Goal: Task Accomplishment & Management: Complete application form

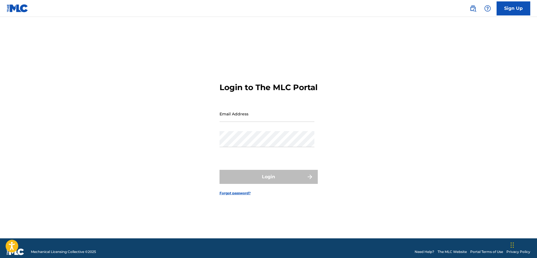
type input "[EMAIL_ADDRESS][DOMAIN_NAME]"
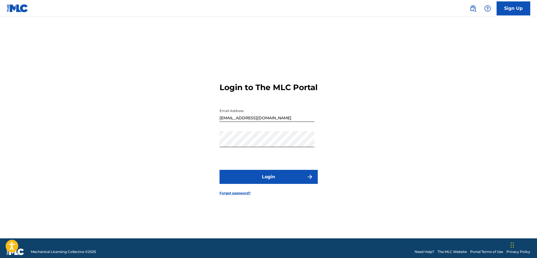
click at [272, 180] on div "Login" at bounding box center [269, 177] width 98 height 14
click at [272, 180] on button "Login" at bounding box center [269, 177] width 98 height 14
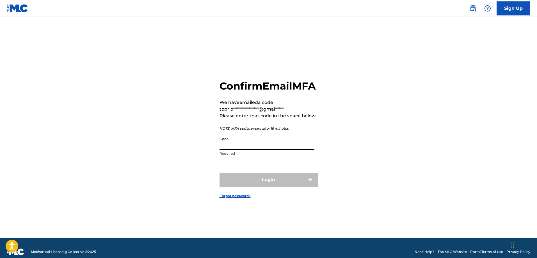
click at [252, 147] on input "Code" at bounding box center [267, 142] width 95 height 16
click at [389, 147] on div "**********" at bounding box center [268, 134] width 393 height 207
click at [247, 150] on input "Code" at bounding box center [267, 142] width 95 height 16
paste input "012154"
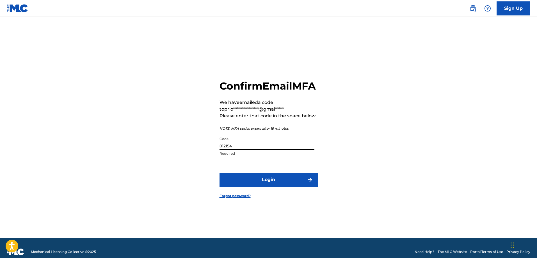
type input "012154"
click at [258, 185] on button "Login" at bounding box center [269, 180] width 98 height 14
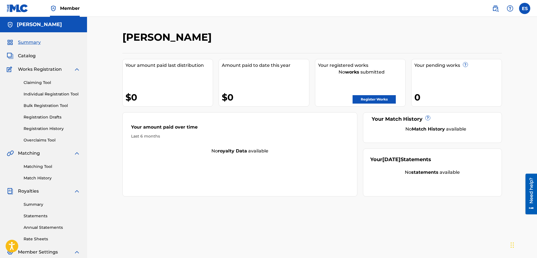
click at [364, 100] on link "Register Works" at bounding box center [374, 99] width 43 height 8
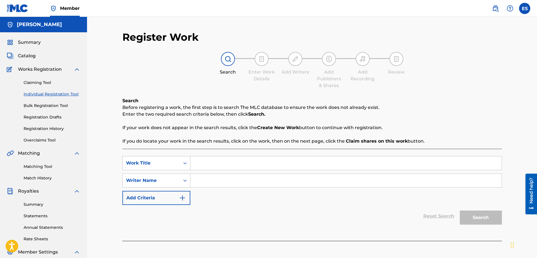
click at [217, 217] on div "Reset Search Search" at bounding box center [312, 216] width 380 height 22
click at [246, 209] on div "Reset Search Search" at bounding box center [312, 216] width 380 height 22
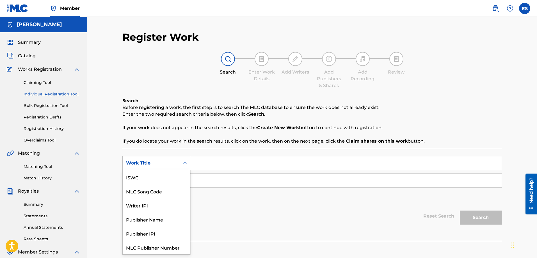
scroll to position [14, 0]
click at [186, 164] on icon "Search Form" at bounding box center [185, 163] width 6 height 6
click at [260, 207] on div "Reset Search Search" at bounding box center [312, 216] width 380 height 22
click at [186, 167] on div "Search Form" at bounding box center [185, 163] width 10 height 10
click at [159, 249] on div "Work Title" at bounding box center [156, 247] width 67 height 14
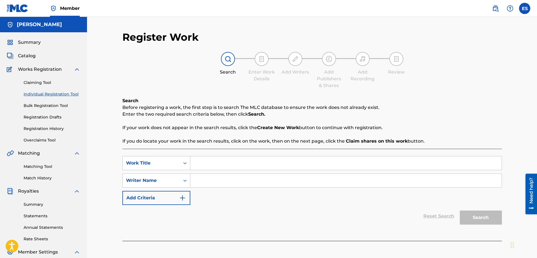
click at [211, 168] on input "Search Form" at bounding box center [345, 162] width 311 height 13
type input "A Day's Worth (Remastered)"
click at [220, 182] on input "Search Form" at bounding box center [345, 180] width 311 height 13
click at [212, 182] on input "Search Form" at bounding box center [345, 180] width 311 height 13
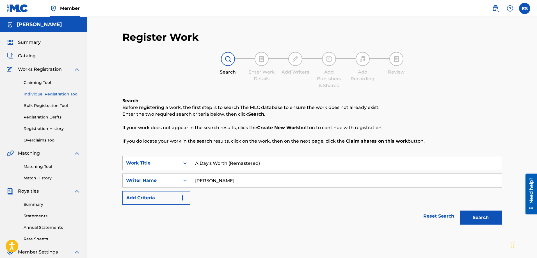
type input "Gardy Crow"
click at [488, 220] on button "Search" at bounding box center [481, 218] width 42 height 14
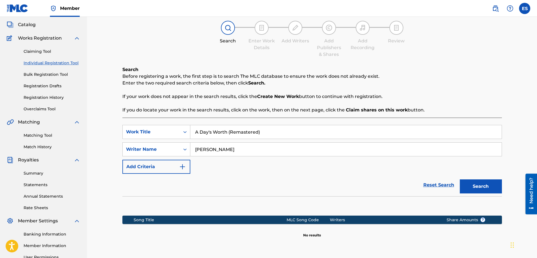
scroll to position [28, 0]
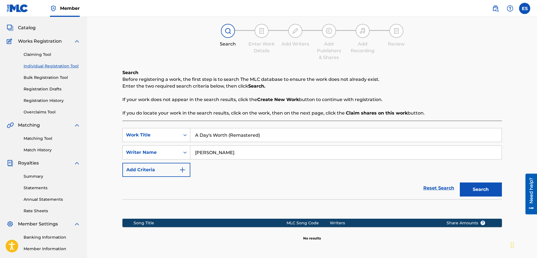
click at [50, 91] on link "Registration Drafts" at bounding box center [52, 89] width 57 height 6
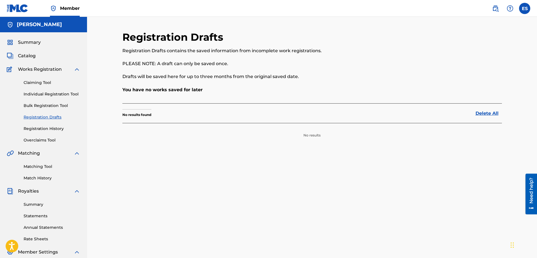
click at [56, 96] on link "Individual Registration Tool" at bounding box center [52, 94] width 57 height 6
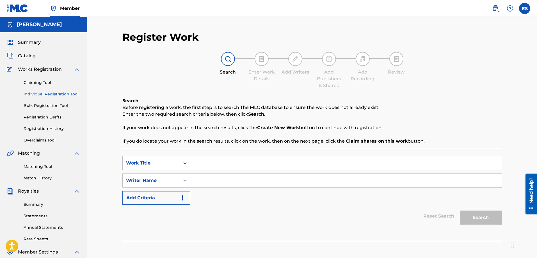
click at [52, 105] on link "Bulk Registration Tool" at bounding box center [52, 106] width 57 height 6
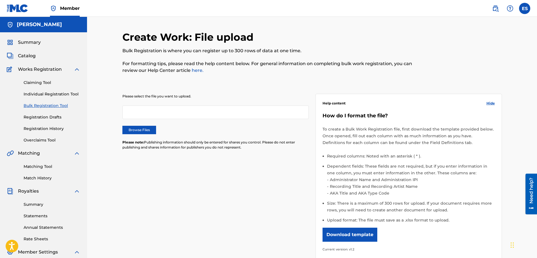
click at [40, 84] on link "Claiming Tool" at bounding box center [52, 83] width 57 height 6
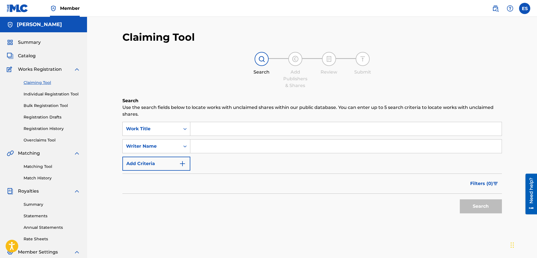
click at [33, 58] on span "Catalog" at bounding box center [27, 55] width 18 height 7
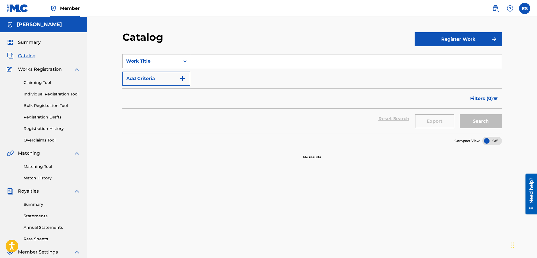
click at [30, 41] on span "Summary" at bounding box center [29, 42] width 23 height 7
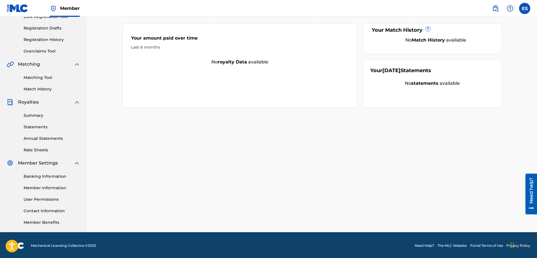
scroll to position [90, 0]
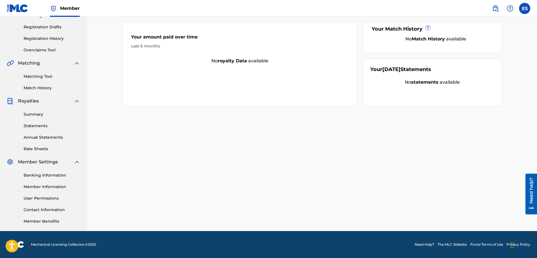
click at [37, 175] on link "Banking Information" at bounding box center [52, 175] width 57 height 6
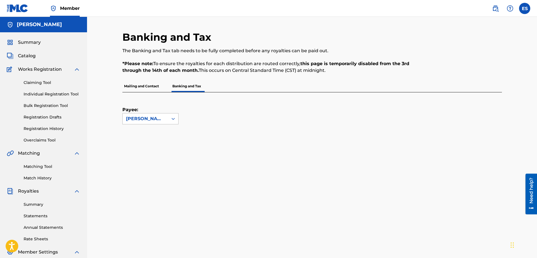
click at [163, 120] on div "[PERSON_NAME]" at bounding box center [145, 118] width 39 height 7
click at [140, 87] on p "Mailing and Contact" at bounding box center [141, 86] width 38 height 12
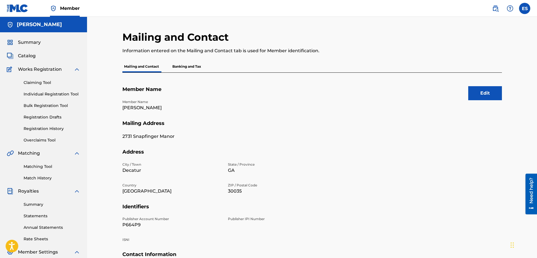
click at [195, 70] on p "Banking and Tax" at bounding box center [187, 67] width 32 height 12
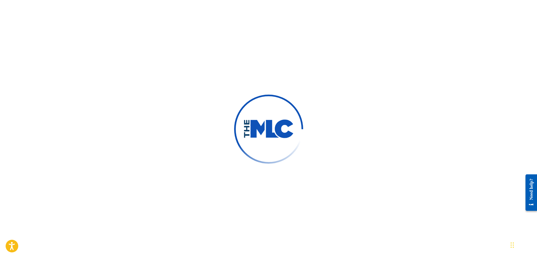
click at [281, 128] on img at bounding box center [268, 129] width 51 height 19
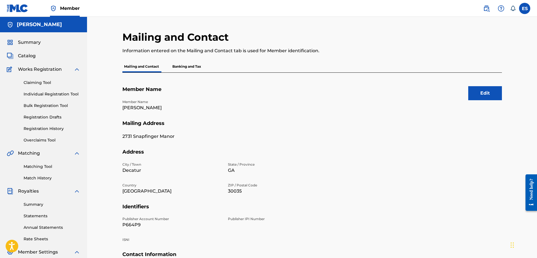
click at [184, 67] on p "Banking and Tax" at bounding box center [187, 67] width 32 height 12
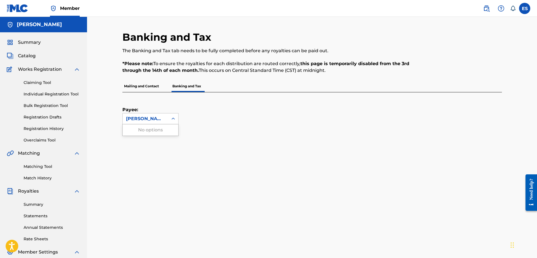
click at [175, 118] on icon at bounding box center [173, 119] width 6 height 6
click at [305, 113] on div "Payee: Edward C Stephens Jr" at bounding box center [305, 108] width 366 height 32
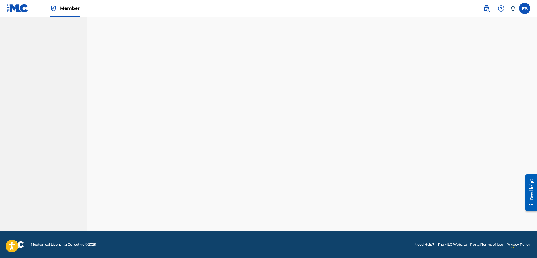
scroll to position [90, 0]
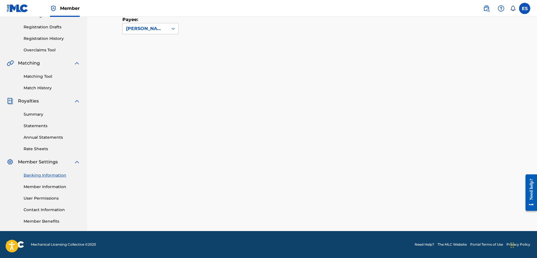
click at [51, 187] on link "Member Information" at bounding box center [52, 187] width 57 height 6
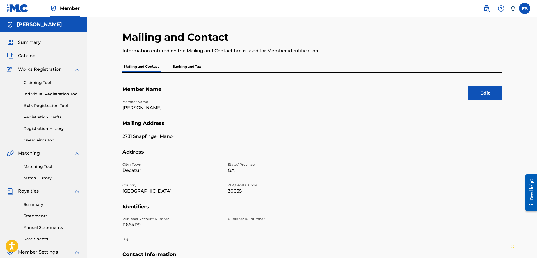
click at [192, 68] on p "Banking and Tax" at bounding box center [187, 67] width 32 height 12
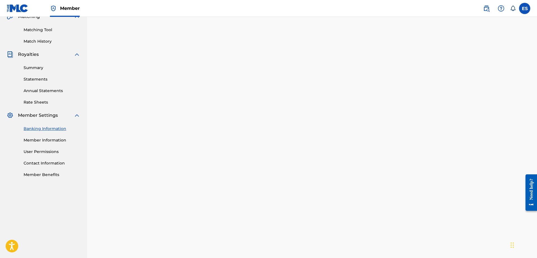
scroll to position [123, 0]
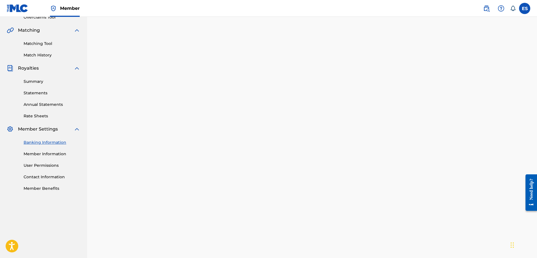
click at [54, 188] on link "Member Benefits" at bounding box center [52, 189] width 57 height 6
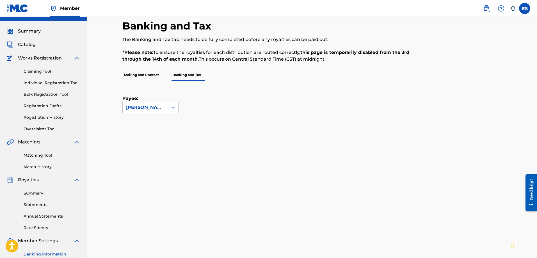
scroll to position [11, 0]
click at [31, 168] on link "Match History" at bounding box center [52, 167] width 57 height 6
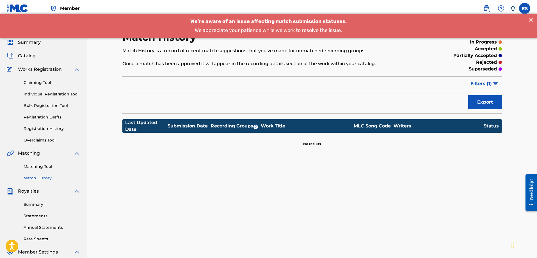
click at [403, 166] on div "Match History Match History is a record of recent match suggestions that you've…" at bounding box center [312, 176] width 393 height 290
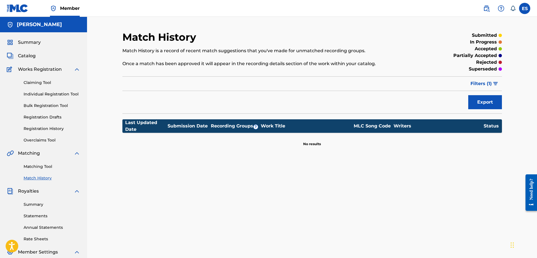
click at [41, 166] on link "Matching Tool" at bounding box center [52, 167] width 57 height 6
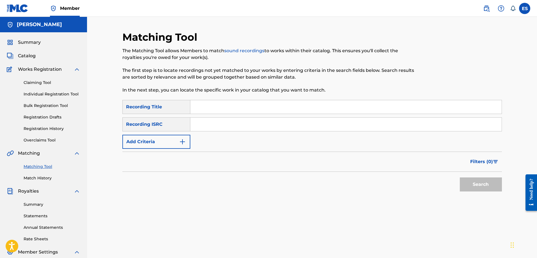
click at [235, 102] on input "Search Form" at bounding box center [345, 106] width 311 height 13
click at [202, 120] on input "Search Form" at bounding box center [345, 124] width 311 height 13
click at [186, 195] on div "SearchWithCriteria1d79e6fd-df2a-404d-ad42-72ea71bc2688 Recording Title SearchWi…" at bounding box center [312, 149] width 380 height 98
click at [215, 106] on input "Search Form" at bounding box center [345, 106] width 311 height 13
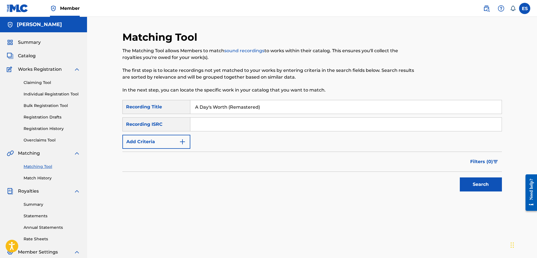
type input "A Day's Worth (Remastered)"
click at [214, 121] on input "Search Form" at bounding box center [345, 124] width 311 height 13
click at [195, 200] on div "Matching Tool The Matching Tool allows Members to match sound recordings to wor…" at bounding box center [312, 176] width 380 height 290
click at [244, 127] on input "Search Form" at bounding box center [345, 124] width 311 height 13
paste input "QZES81937278"
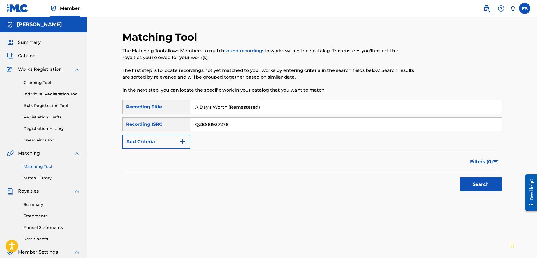
type input "QZES81937278"
click at [260, 179] on div "Search" at bounding box center [312, 183] width 380 height 22
click at [475, 187] on button "Search" at bounding box center [481, 184] width 42 height 14
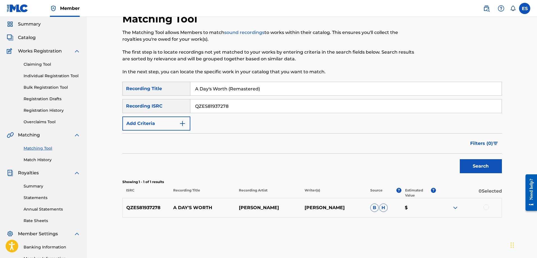
scroll to position [28, 0]
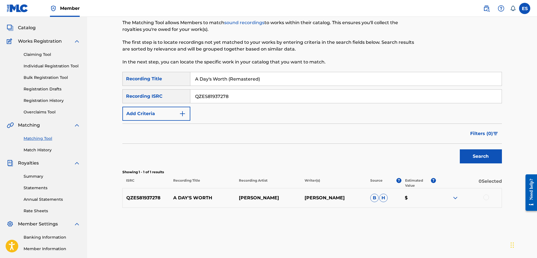
click at [455, 198] on img at bounding box center [455, 198] width 7 height 7
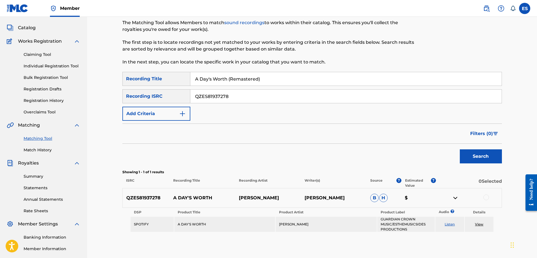
click at [449, 225] on link "Listen" at bounding box center [450, 224] width 10 height 4
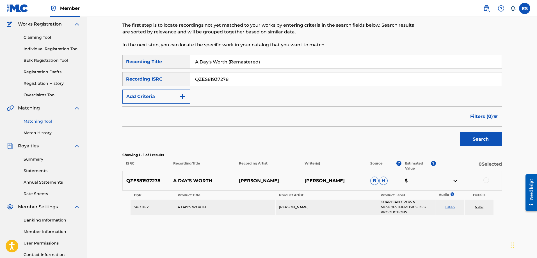
scroll to position [84, 0]
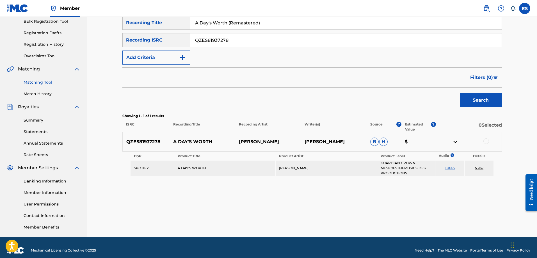
click at [387, 203] on div "Matching Tool The Matching Tool allows Members to match sound recordings to wor…" at bounding box center [312, 92] width 380 height 290
click at [455, 141] on img at bounding box center [455, 141] width 7 height 7
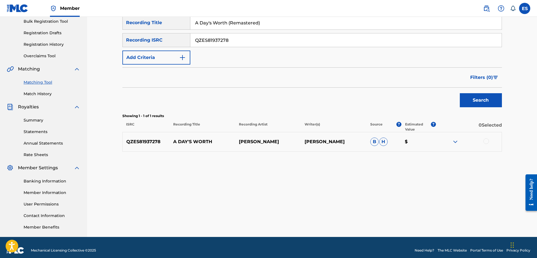
click at [486, 141] on div at bounding box center [486, 141] width 6 height 6
click at [457, 141] on img at bounding box center [455, 141] width 7 height 7
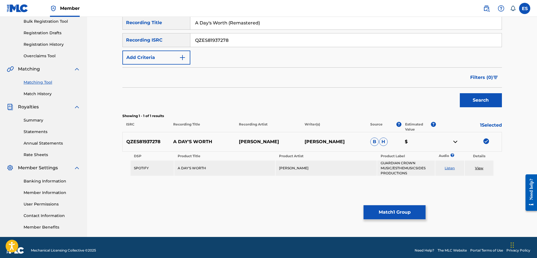
click at [456, 143] on img at bounding box center [455, 141] width 7 height 7
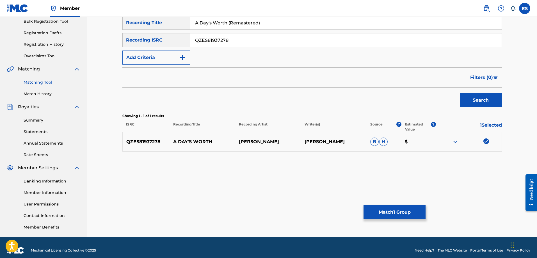
click at [488, 143] on img at bounding box center [486, 141] width 6 height 6
click at [425, 178] on div "Matching Tool The Matching Tool allows Members to match sound recordings to wor…" at bounding box center [312, 92] width 380 height 290
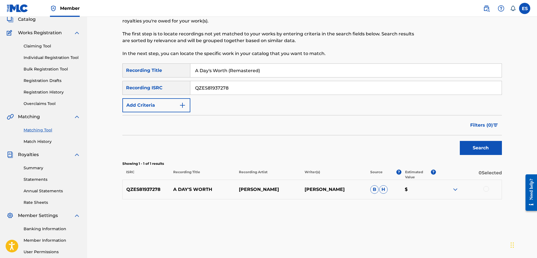
scroll to position [0, 0]
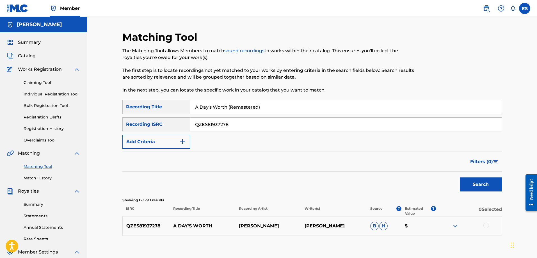
click at [247, 162] on div "Filters ( 0 )" at bounding box center [312, 162] width 380 height 20
click at [42, 177] on link "Match History" at bounding box center [52, 178] width 57 height 6
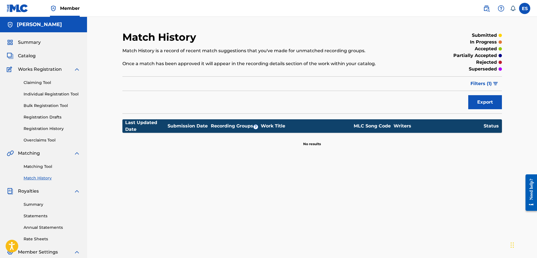
click at [43, 131] on link "Registration History" at bounding box center [52, 129] width 57 height 6
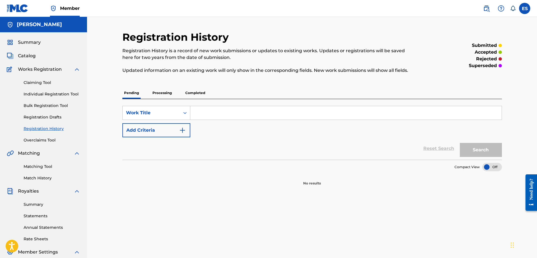
click at [158, 93] on p "Processing" at bounding box center [162, 93] width 23 height 12
click at [189, 94] on p "Completed" at bounding box center [195, 93] width 23 height 12
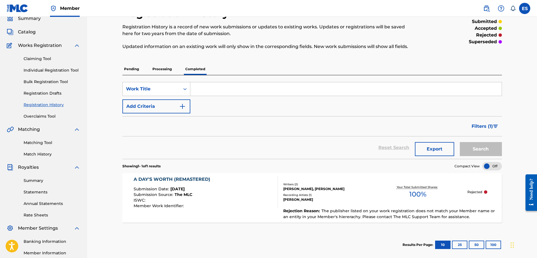
scroll to position [56, 0]
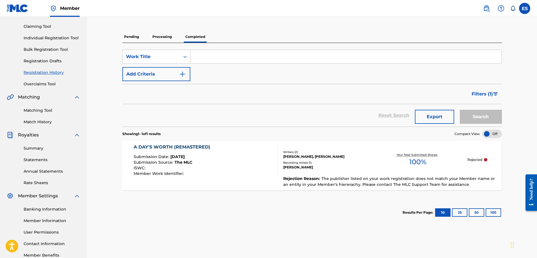
click at [277, 205] on section "Results Per Page: 10 25 50 100" at bounding box center [312, 212] width 380 height 26
click at [294, 220] on section "Results Per Page: 10 25 50 100" at bounding box center [312, 212] width 380 height 26
click at [395, 184] on span "The publisher listed on your work registration does not match your Member name …" at bounding box center [389, 181] width 212 height 11
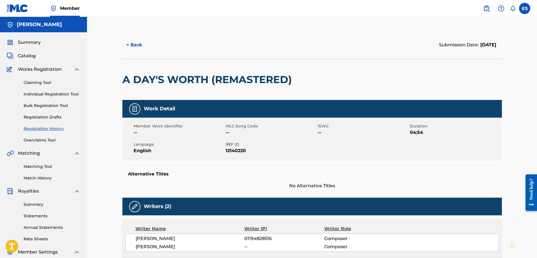
click at [137, 44] on button "< Back" at bounding box center [139, 45] width 34 height 14
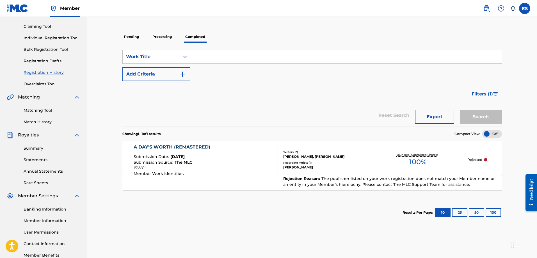
click at [268, 223] on section "Results Per Page: 10 25 50 100" at bounding box center [312, 212] width 380 height 26
click at [316, 218] on section "Results Per Page: 10 25 50 100" at bounding box center [312, 212] width 380 height 26
click at [283, 214] on section "Results Per Page: 10 25 50 100" at bounding box center [312, 212] width 380 height 26
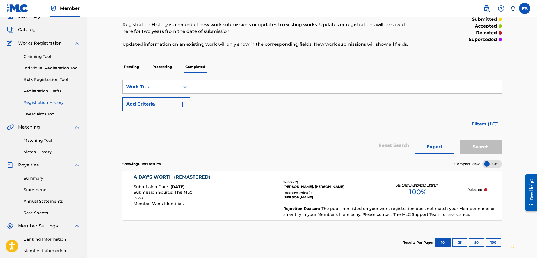
scroll to position [0, 0]
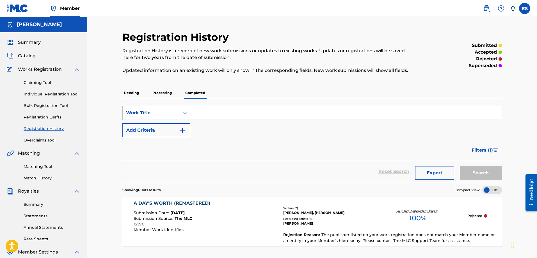
click at [159, 91] on p "Processing" at bounding box center [162, 93] width 23 height 12
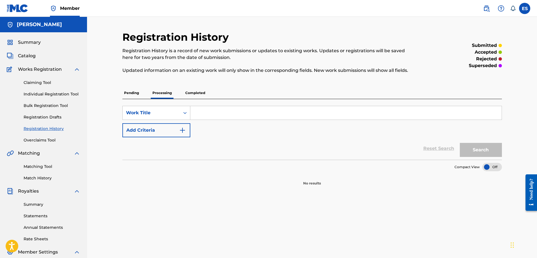
click at [131, 94] on p "Pending" at bounding box center [131, 93] width 18 height 12
click at [49, 117] on link "Registration Drafts" at bounding box center [52, 117] width 57 height 6
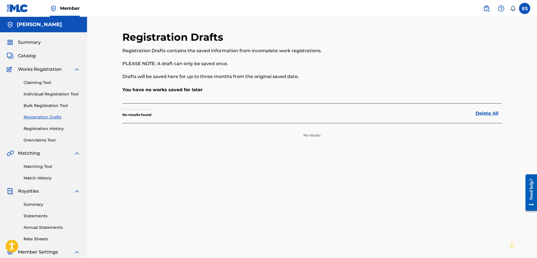
click at [51, 104] on link "Bulk Registration Tool" at bounding box center [52, 106] width 57 height 6
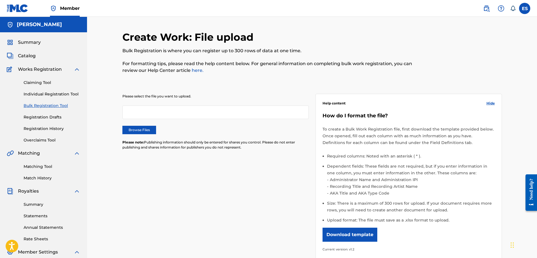
click at [37, 96] on link "Individual Registration Tool" at bounding box center [52, 94] width 57 height 6
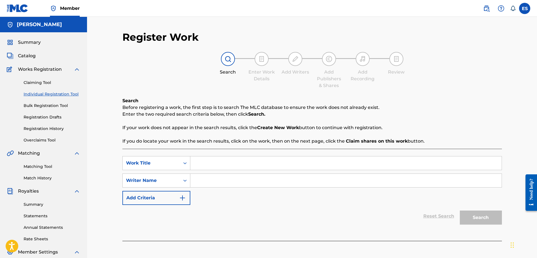
click at [47, 82] on link "Claiming Tool" at bounding box center [52, 83] width 57 height 6
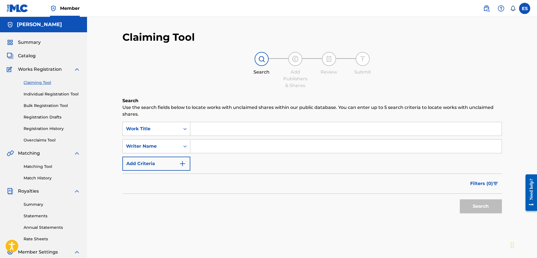
click at [47, 84] on link "Claiming Tool" at bounding box center [52, 83] width 57 height 6
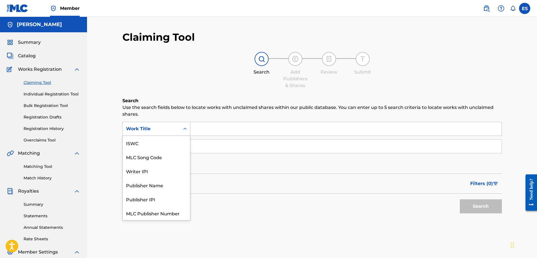
click at [180, 130] on div "Search Form" at bounding box center [185, 128] width 10 height 13
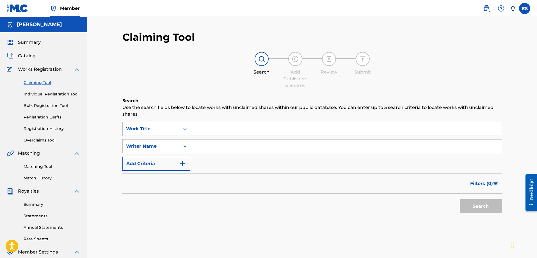
click at [182, 129] on icon "Search Form" at bounding box center [185, 129] width 6 height 6
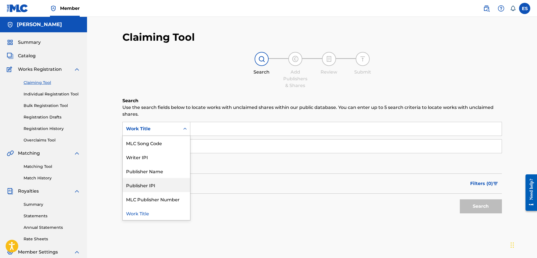
click at [165, 186] on div "Publisher IPI" at bounding box center [156, 185] width 67 height 14
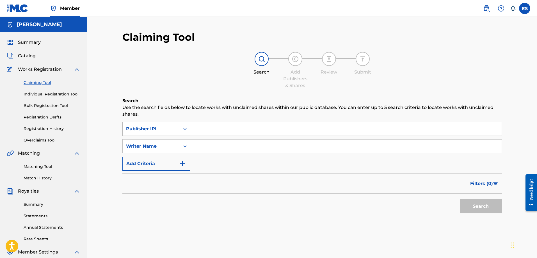
click at [189, 129] on div "Search Form" at bounding box center [185, 129] width 10 height 10
drag, startPoint x: 296, startPoint y: 193, endPoint x: 293, endPoint y: 193, distance: 3.6
click at [296, 193] on div "Filters ( 0 )" at bounding box center [312, 183] width 380 height 20
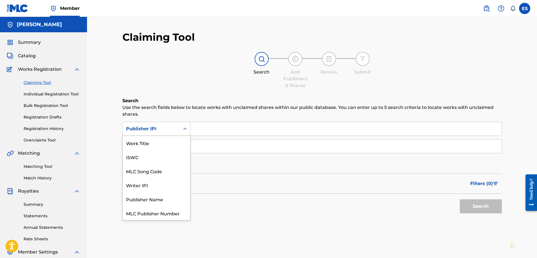
click at [186, 129] on icon "Search Form" at bounding box center [184, 129] width 3 height 2
click at [172, 186] on div "Publisher Name" at bounding box center [156, 185] width 67 height 14
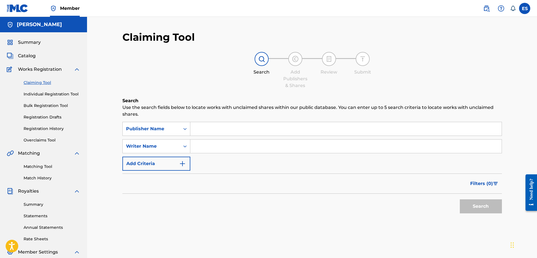
click at [214, 126] on input "Search Form" at bounding box center [345, 128] width 311 height 13
type input "Guardian Crown Music"
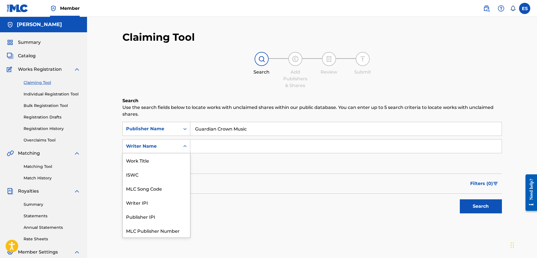
click at [186, 145] on icon "Search Form" at bounding box center [185, 146] width 6 height 6
click at [168, 203] on div "Publisher IPI" at bounding box center [156, 202] width 67 height 14
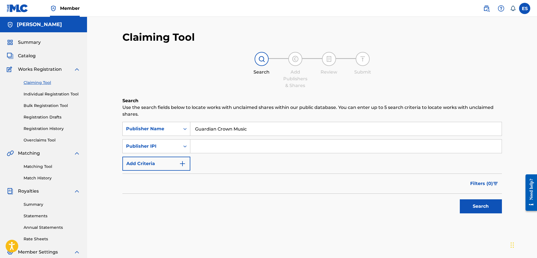
click at [193, 211] on div "Search" at bounding box center [312, 205] width 380 height 22
click at [184, 130] on icon "Search Form" at bounding box center [185, 129] width 6 height 6
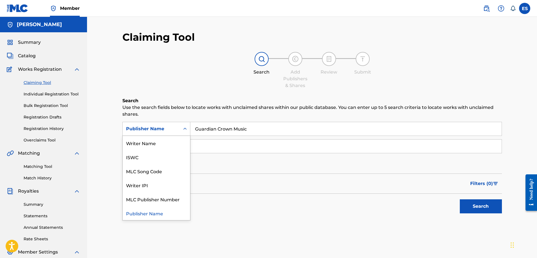
click at [184, 130] on icon "Search Form" at bounding box center [185, 129] width 6 height 6
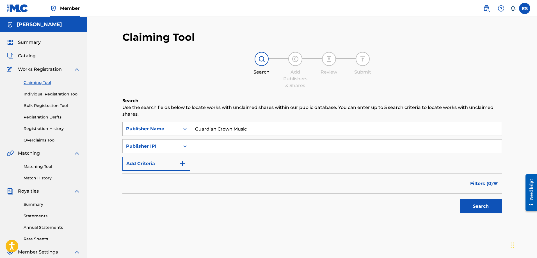
drag, startPoint x: 265, startPoint y: 127, endPoint x: 178, endPoint y: 124, distance: 87.1
click at [178, 124] on div "SearchWithCriteria7be79750-5400-41b3-b028-4cd097cdbcc1 Publisher Name Guardian …" at bounding box center [312, 129] width 380 height 14
click at [253, 122] on input "Guardian Crown Music" at bounding box center [345, 128] width 311 height 13
drag, startPoint x: 253, startPoint y: 128, endPoint x: 215, endPoint y: 125, distance: 38.1
click at [191, 128] on input "Guardian Crown Music" at bounding box center [345, 128] width 311 height 13
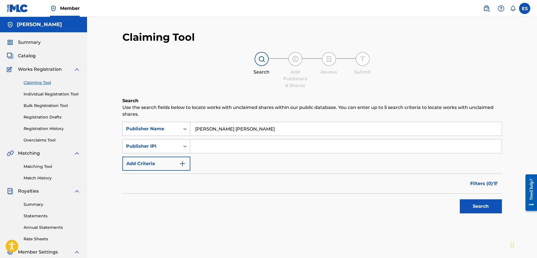
type input "Edward Cecil Stephen Jr"
click at [227, 146] on input "Search Form" at bounding box center [345, 146] width 311 height 13
click at [226, 145] on input "Search Form" at bounding box center [345, 146] width 311 height 13
paste input "00841347640"
click at [195, 200] on div "Search" at bounding box center [312, 205] width 380 height 22
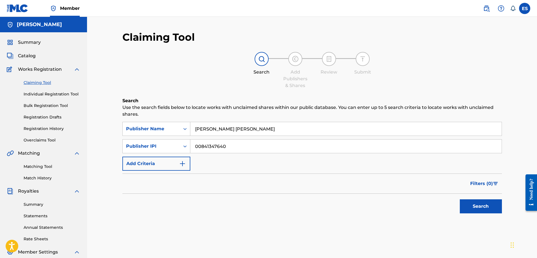
click at [184, 162] on img "Search Form" at bounding box center [182, 163] width 7 height 7
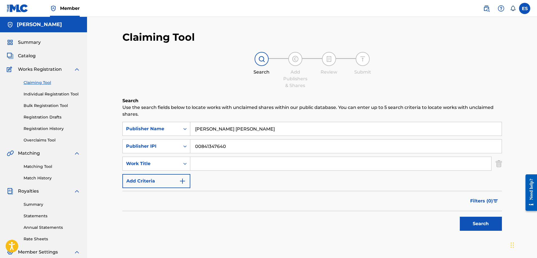
click at [212, 166] on input "Search Form" at bounding box center [340, 163] width 301 height 13
click at [204, 149] on input "00841347640" at bounding box center [345, 146] width 311 height 13
type input "00841347640"
click at [204, 161] on input "Search Form" at bounding box center [340, 163] width 301 height 13
type input "A Day's Worth (Remastered)"
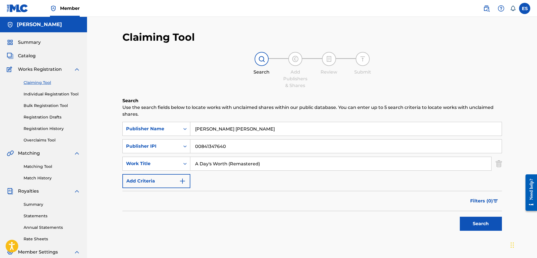
click at [181, 182] on img "Search Form" at bounding box center [182, 181] width 7 height 7
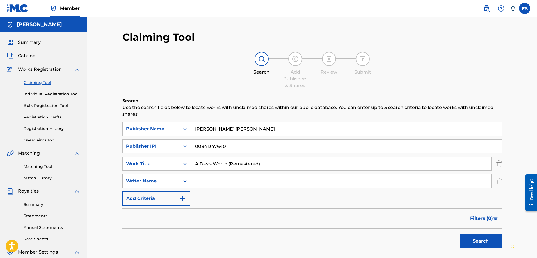
click at [187, 181] on icon "Search Form" at bounding box center [185, 181] width 6 height 6
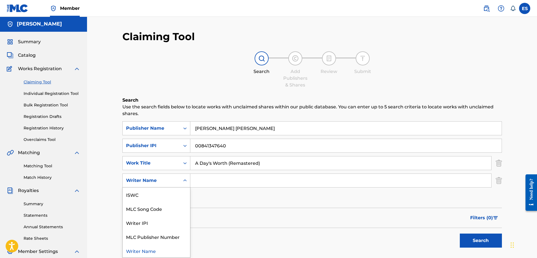
scroll to position [0, 0]
click at [163, 196] on div "ISWC" at bounding box center [156, 194] width 67 height 14
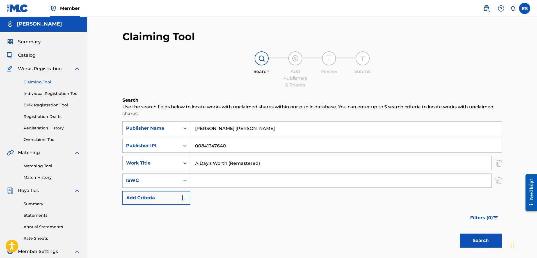
click at [232, 197] on div "SearchWithCriteria7be79750-5400-41b3-b028-4cd097cdbcc1 Publisher Name Edward Ce…" at bounding box center [312, 163] width 380 height 84
click at [244, 187] on div "Search Form" at bounding box center [340, 180] width 301 height 14
click at [244, 182] on input "Search Form" at bounding box center [340, 180] width 301 height 13
paste input "QZES81937278"
type input "QZES81937278"
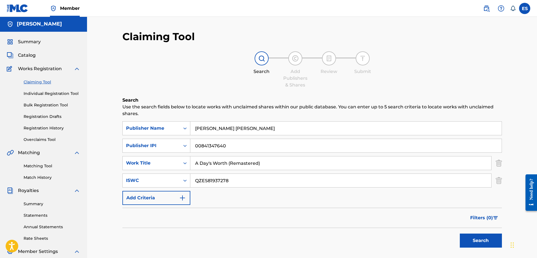
click at [263, 201] on div "SearchWithCriteria7be79750-5400-41b3-b028-4cd097cdbcc1 Publisher Name Edward Ce…" at bounding box center [312, 163] width 380 height 84
click at [263, 188] on div "SearchWithCriteria7be79750-5400-41b3-b028-4cd097cdbcc1 Publisher Name Edward Ce…" at bounding box center [312, 163] width 380 height 84
click at [473, 239] on button "Search" at bounding box center [481, 241] width 42 height 14
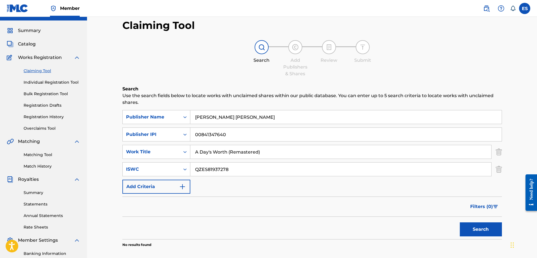
scroll to position [0, 0]
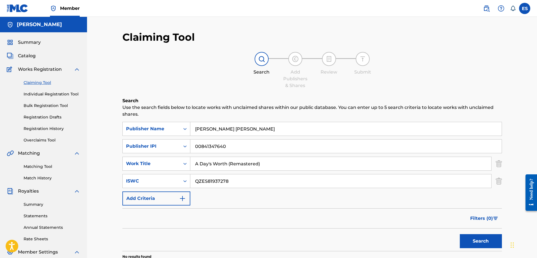
click at [499, 181] on img "Search Form" at bounding box center [499, 181] width 6 height 14
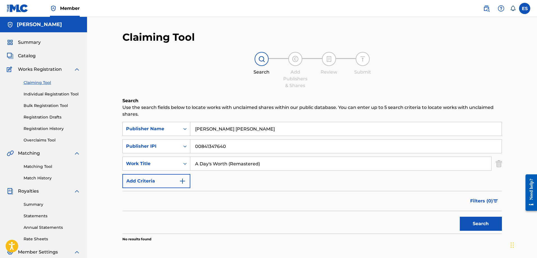
click at [498, 163] on img "Search Form" at bounding box center [499, 164] width 6 height 14
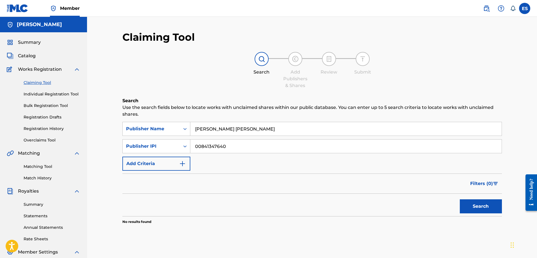
click at [474, 205] on button "Search" at bounding box center [481, 206] width 42 height 14
drag, startPoint x: 262, startPoint y: 128, endPoint x: 132, endPoint y: 114, distance: 131.3
click at [132, 114] on div "Search Use the search fields below to locate works with unclaimed shares within…" at bounding box center [312, 174] width 380 height 155
type input "[PERSON_NAME]"
drag, startPoint x: 229, startPoint y: 143, endPoint x: 190, endPoint y: 144, distance: 39.3
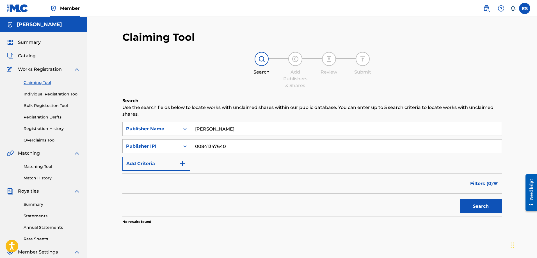
click at [190, 144] on div "SearchWithCriteria71eb22cd-b548-4c88-99e2-d26ee16b49df Publisher IPI 00841347640" at bounding box center [312, 146] width 380 height 14
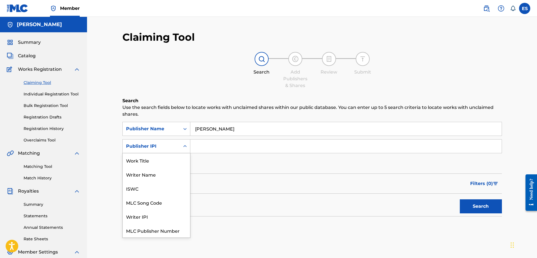
click at [187, 146] on icon "Search Form" at bounding box center [185, 146] width 6 height 6
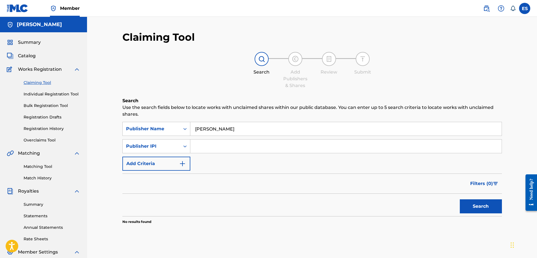
click at [218, 182] on div "Filters ( 0 )" at bounding box center [312, 183] width 380 height 20
drag, startPoint x: 218, startPoint y: 128, endPoint x: 198, endPoint y: 128, distance: 19.4
click at [198, 128] on input "[PERSON_NAME]" at bounding box center [345, 128] width 311 height 13
type input "Guardian Crown Music"
click at [212, 143] on input "Search Form" at bounding box center [345, 146] width 311 height 13
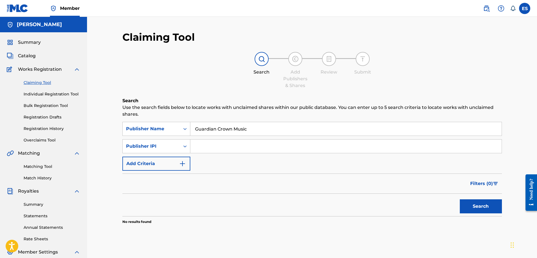
click at [225, 147] on input "Search Form" at bounding box center [345, 146] width 311 height 13
paste input "01194828516"
type input "01194828516"
click at [204, 192] on div "Filters ( 0 )" at bounding box center [312, 183] width 380 height 20
click at [473, 205] on button "Search" at bounding box center [481, 206] width 42 height 14
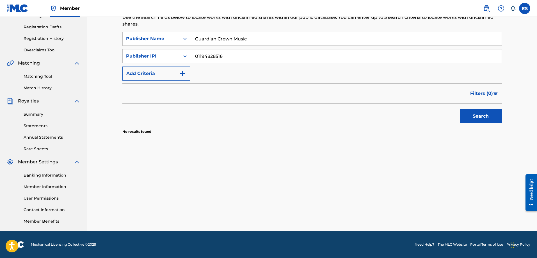
scroll to position [0, 0]
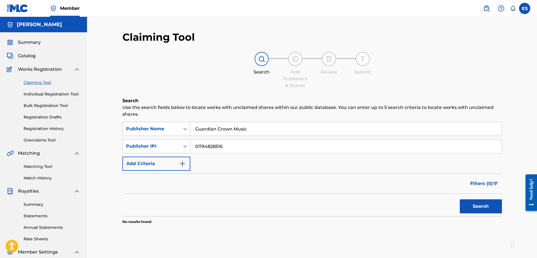
click at [50, 96] on link "Individual Registration Tool" at bounding box center [52, 94] width 57 height 6
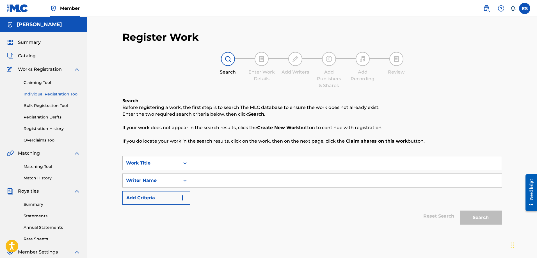
click at [43, 85] on link "Claiming Tool" at bounding box center [52, 83] width 57 height 6
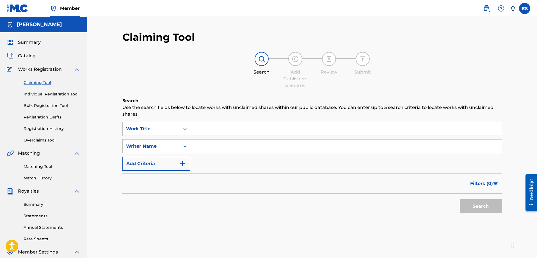
click at [31, 55] on span "Catalog" at bounding box center [27, 55] width 18 height 7
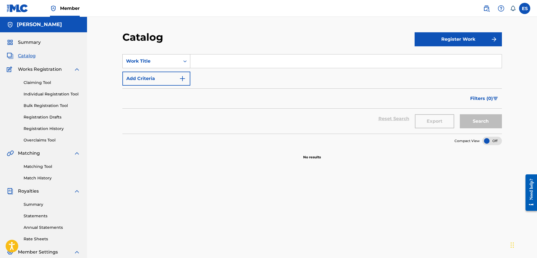
click at [180, 60] on div "Search Form" at bounding box center [185, 61] width 10 height 10
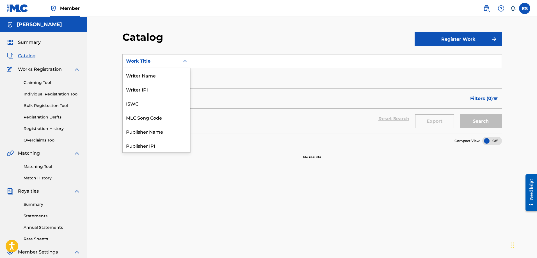
scroll to position [84, 0]
click at [153, 117] on div "Artist" at bounding box center [156, 117] width 67 height 14
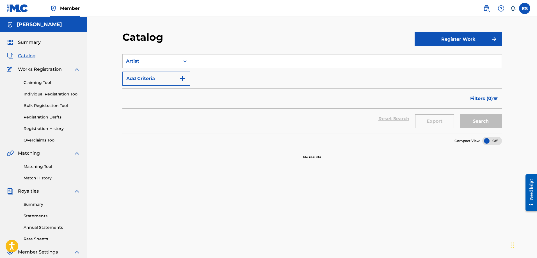
click at [212, 62] on input "Search Form" at bounding box center [345, 60] width 311 height 13
type input "[PERSON_NAME]"
click at [182, 78] on img "Search Form" at bounding box center [182, 78] width 7 height 7
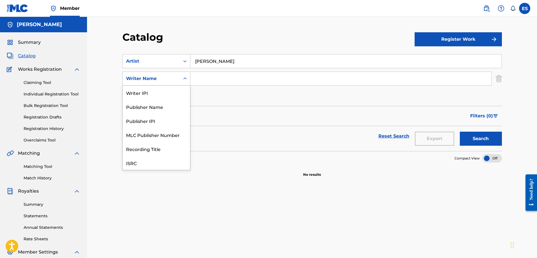
click at [182, 81] on icon "Search Form" at bounding box center [185, 79] width 6 height 6
click at [172, 135] on div "Recording Title" at bounding box center [156, 135] width 67 height 14
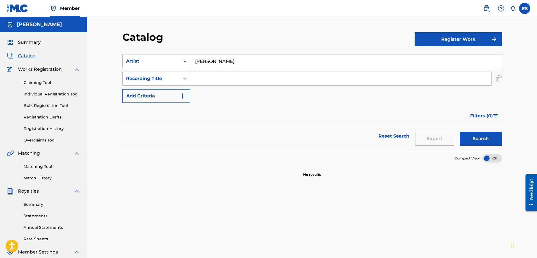
click at [218, 78] on input "Search Form" at bounding box center [340, 78] width 301 height 13
type input "A Day's Worth (Remastered)"
click at [185, 97] on img "Search Form" at bounding box center [182, 96] width 7 height 7
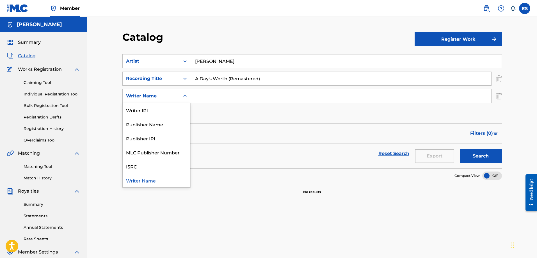
click at [186, 95] on icon "Search Form" at bounding box center [185, 96] width 6 height 6
click at [155, 167] on div "ISRC" at bounding box center [156, 166] width 67 height 14
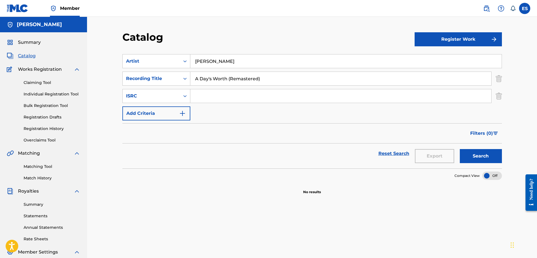
click at [209, 96] on input "Search Form" at bounding box center [340, 95] width 301 height 13
paste input "01194828516"
click at [205, 96] on input "01194828516" at bounding box center [340, 95] width 301 height 13
type input "01194828516"
drag, startPoint x: 218, startPoint y: 94, endPoint x: 152, endPoint y: 85, distance: 66.9
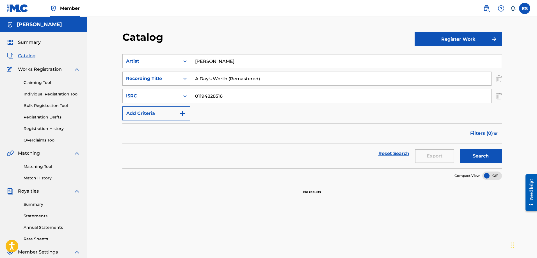
click at [152, 85] on div "SearchWithCriteria53664ef7-c34e-4f63-bcab-559436f60e9f Artist Gardy Crow Search…" at bounding box center [312, 87] width 380 height 66
paste input "QZES81937278"
type input "QZES81937278"
click at [219, 139] on div "Filters ( 0 )" at bounding box center [312, 133] width 380 height 20
click at [214, 185] on section "No results" at bounding box center [312, 187] width 380 height 15
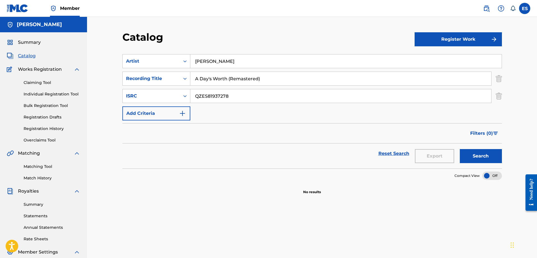
click at [255, 187] on section "No results" at bounding box center [312, 187] width 380 height 15
click at [183, 111] on img "Search Form" at bounding box center [182, 113] width 7 height 7
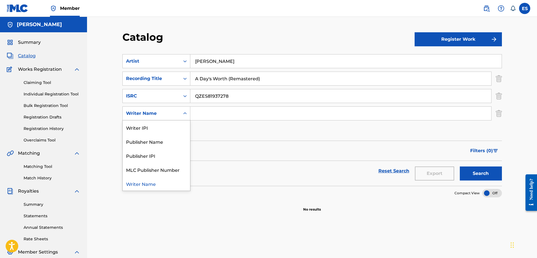
click at [184, 116] on div "Search Form" at bounding box center [185, 113] width 10 height 10
click at [173, 145] on div "Publisher Name" at bounding box center [156, 141] width 67 height 14
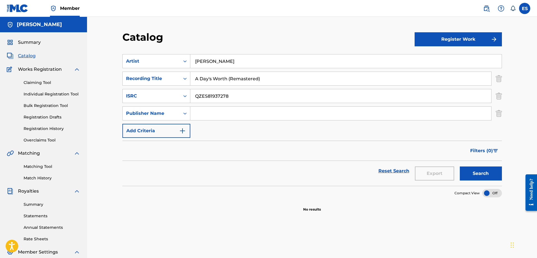
click at [180, 131] on img "Search Form" at bounding box center [182, 130] width 7 height 7
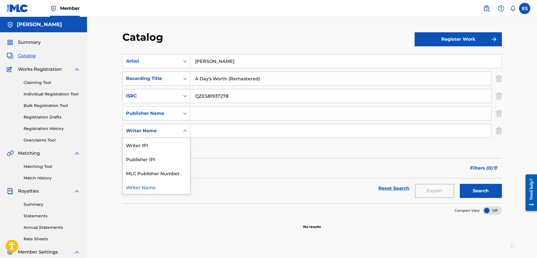
click at [182, 132] on div "Search Form" at bounding box center [185, 131] width 10 height 10
click at [169, 161] on div "Publisher IPI" at bounding box center [156, 159] width 67 height 14
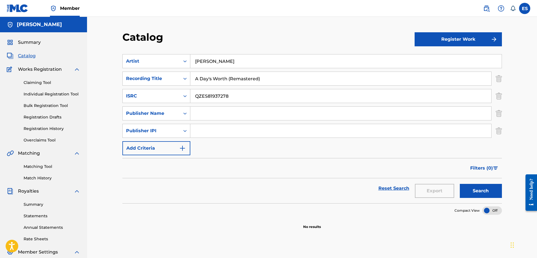
click at [202, 114] on input "Search Form" at bounding box center [340, 113] width 301 height 13
type input "G"
click at [203, 113] on input "Search Form" at bounding box center [340, 113] width 301 height 13
type input "Guardian Crown Music"
click at [197, 131] on input "Search Form" at bounding box center [340, 130] width 301 height 13
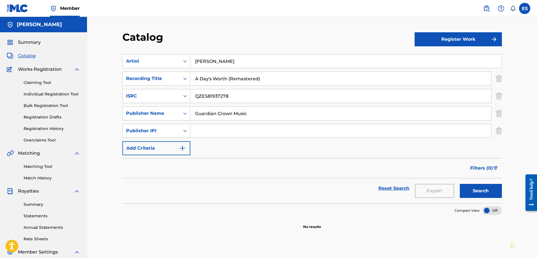
click at [210, 131] on input "Search Form" at bounding box center [340, 130] width 301 height 13
paste input "01194828516"
click at [205, 130] on input "01194828516" at bounding box center [340, 130] width 301 height 13
type input "01194828516"
click at [220, 163] on div "Filters ( 0 )" at bounding box center [312, 168] width 380 height 20
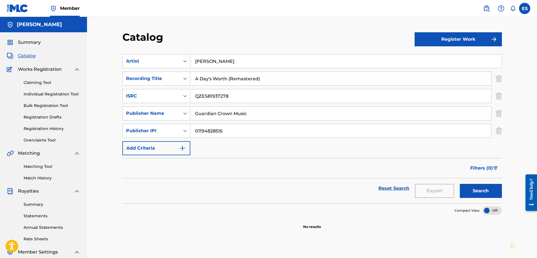
click at [484, 191] on button "Search" at bounding box center [481, 191] width 42 height 14
click at [460, 39] on button "Register Work" at bounding box center [458, 39] width 87 height 14
click at [453, 58] on link "Individual" at bounding box center [458, 57] width 87 height 13
click at [490, 42] on button "Register Work" at bounding box center [458, 39] width 87 height 14
click at [439, 71] on link "By File Upload" at bounding box center [458, 70] width 87 height 13
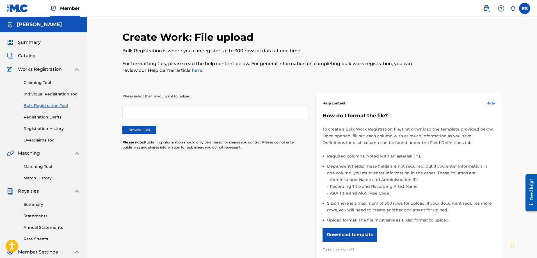
click at [197, 120] on div "Please select the file you want to upload. Browse Files Please note: Publishing…" at bounding box center [215, 125] width 186 height 63
click at [204, 115] on div at bounding box center [215, 112] width 186 height 13
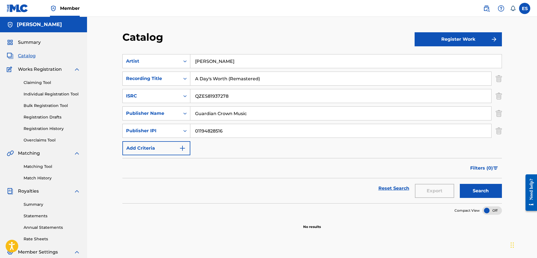
click at [448, 38] on button "Register Work" at bounding box center [458, 39] width 87 height 14
click at [435, 62] on link "Individual" at bounding box center [458, 57] width 87 height 13
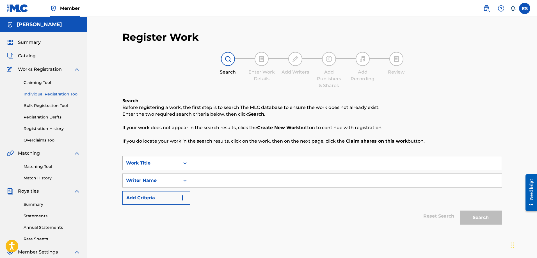
click at [188, 164] on div "Search Form" at bounding box center [185, 163] width 10 height 10
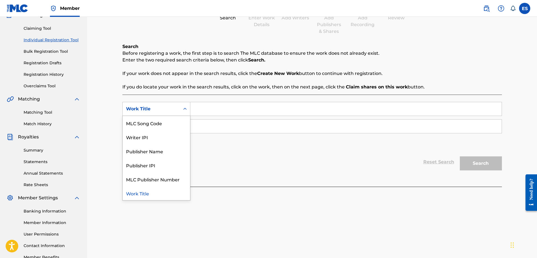
scroll to position [56, 0]
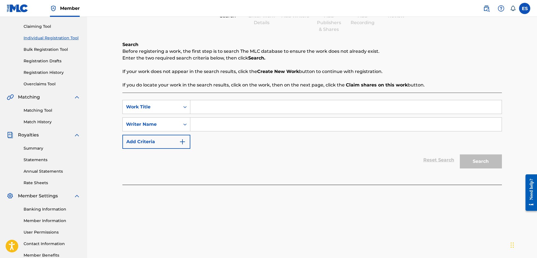
click at [260, 213] on div "Register Work Search Enter Work Details Add Writers Add Publishers & Shares Add…" at bounding box center [312, 120] width 393 height 290
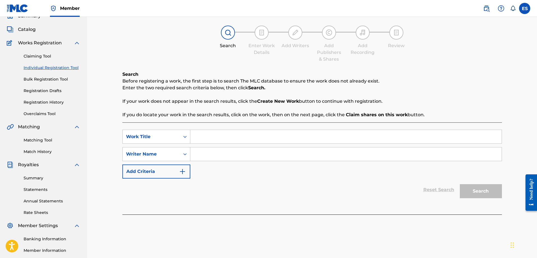
scroll to position [0, 0]
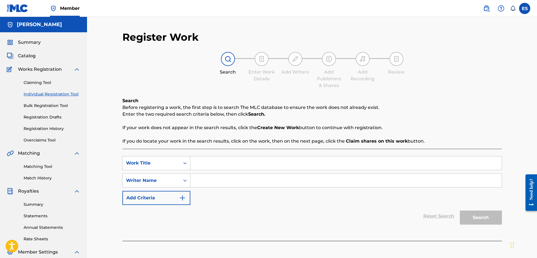
click at [367, 225] on div "Reset Search Search" at bounding box center [312, 216] width 380 height 22
click at [58, 128] on link "Registration History" at bounding box center [52, 129] width 57 height 6
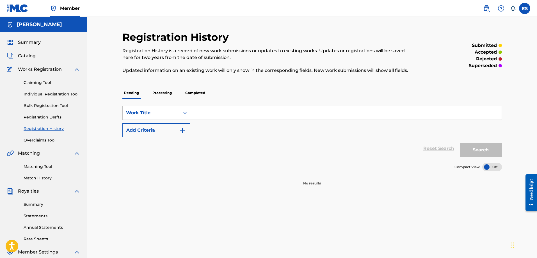
click at [165, 93] on p "Processing" at bounding box center [162, 93] width 23 height 12
click at [201, 93] on p "Completed" at bounding box center [195, 93] width 23 height 12
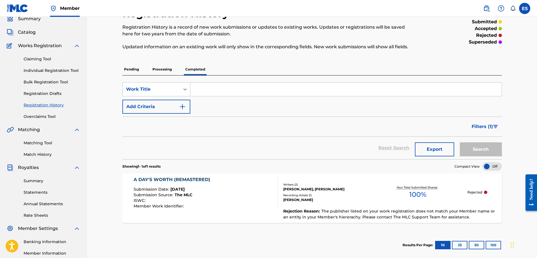
scroll to position [56, 0]
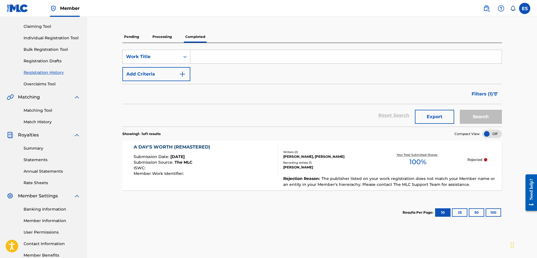
click at [217, 154] on div "A DAY'S WORTH (REMASTERED) Submission Date : Sep 12, 2025 Submission Source : T…" at bounding box center [206, 160] width 144 height 32
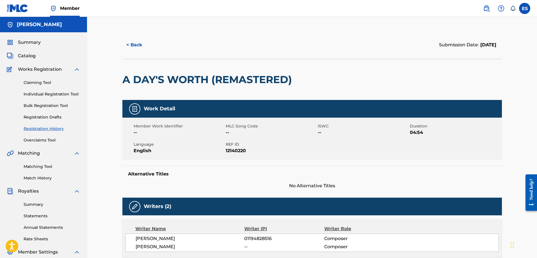
click at [134, 110] on img at bounding box center [134, 109] width 7 height 7
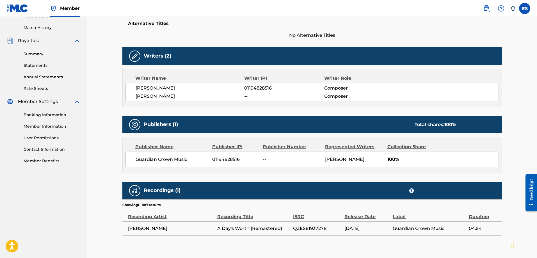
scroll to position [140, 0]
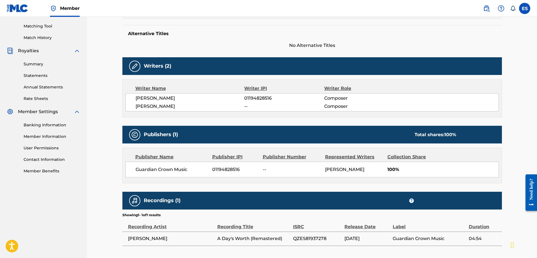
click at [132, 66] on img at bounding box center [134, 66] width 7 height 7
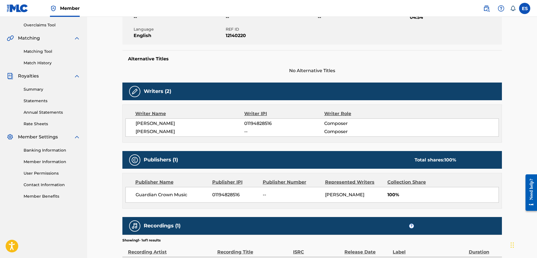
scroll to position [37, 0]
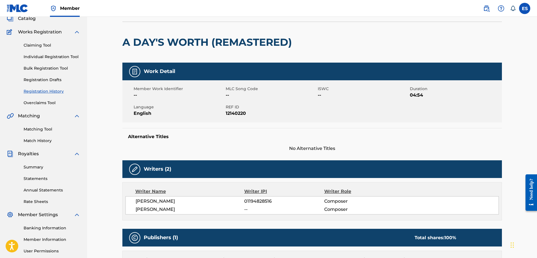
scroll to position [56, 0]
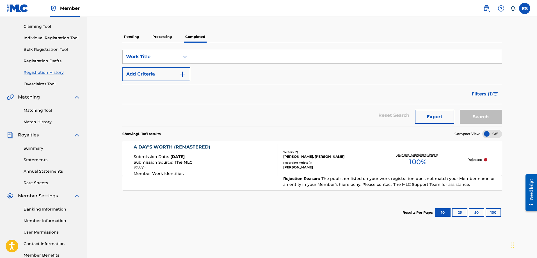
click at [407, 186] on span "The publisher listed on your work registration does not match your Member name …" at bounding box center [389, 181] width 212 height 11
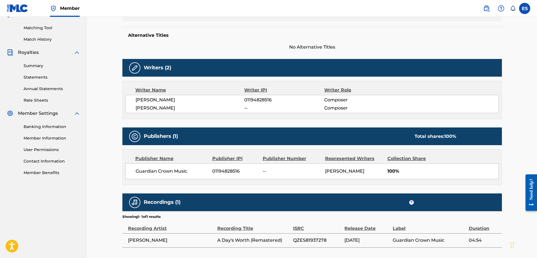
scroll to position [178, 0]
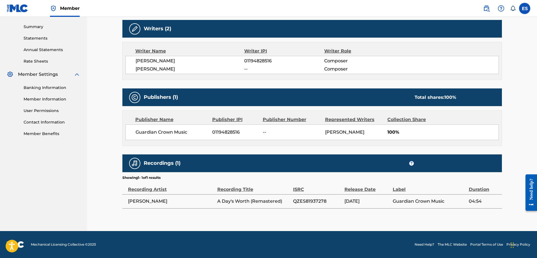
click at [534, 192] on div "Need help?" at bounding box center [531, 188] width 8 height 21
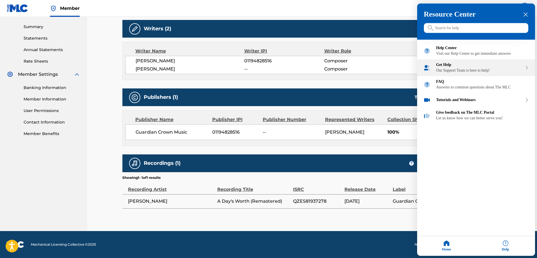
click at [473, 67] on div "Get Help" at bounding box center [479, 65] width 86 height 4
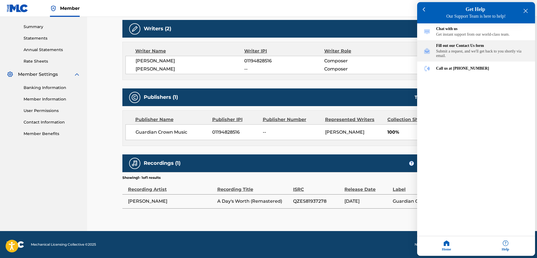
click at [478, 56] on div "Submit a request, and we'll get back to you shortly via email." at bounding box center [482, 53] width 93 height 9
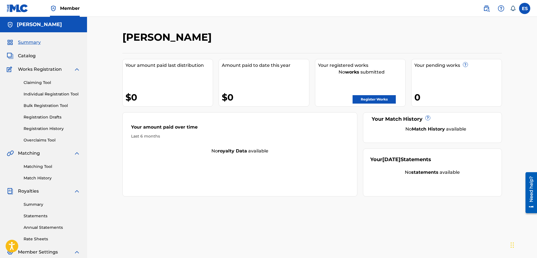
click at [371, 95] on link "Register Works" at bounding box center [374, 99] width 43 height 8
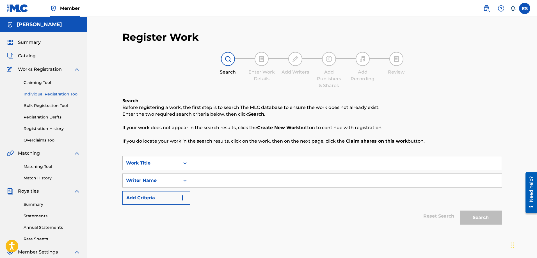
click at [211, 162] on input "Search Form" at bounding box center [345, 162] width 311 height 13
type input "A Day's Worth (Remastered)"
click at [227, 207] on div "Reset Search Search" at bounding box center [312, 216] width 380 height 22
click at [210, 181] on input "Search Form" at bounding box center [345, 180] width 311 height 13
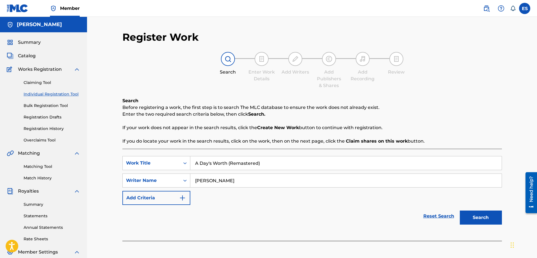
click at [486, 218] on button "Search" at bounding box center [481, 218] width 42 height 14
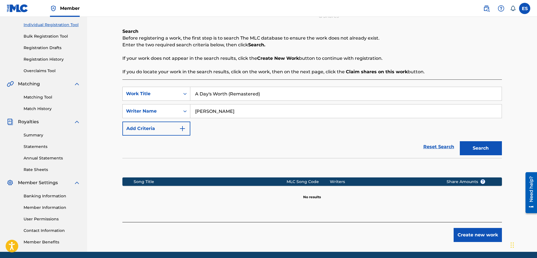
scroll to position [56, 0]
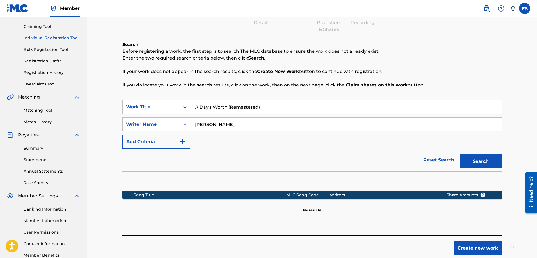
click at [238, 123] on input "[PERSON_NAME]" at bounding box center [345, 124] width 311 height 13
click at [239, 123] on input "[PERSON_NAME]" at bounding box center [345, 124] width 311 height 13
click at [479, 161] on button "Search" at bounding box center [481, 161] width 42 height 14
click at [255, 124] on input "[PERSON_NAME]" at bounding box center [345, 124] width 311 height 13
click at [477, 162] on button "Search" at bounding box center [481, 161] width 42 height 14
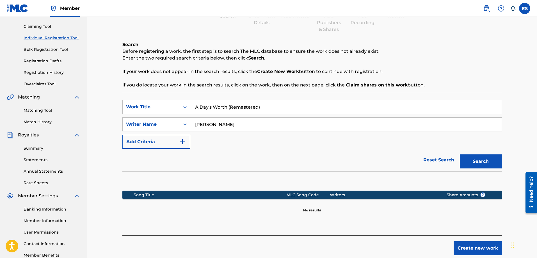
click at [214, 123] on input "[PERSON_NAME]" at bounding box center [345, 124] width 311 height 13
click at [216, 125] on input "[PERSON_NAME]" at bounding box center [345, 124] width 311 height 13
click at [241, 125] on input "[PERSON_NAME]" at bounding box center [345, 124] width 311 height 13
click at [460, 154] on button "Search" at bounding box center [481, 161] width 42 height 14
click at [252, 126] on input "[PERSON_NAME]" at bounding box center [345, 124] width 311 height 13
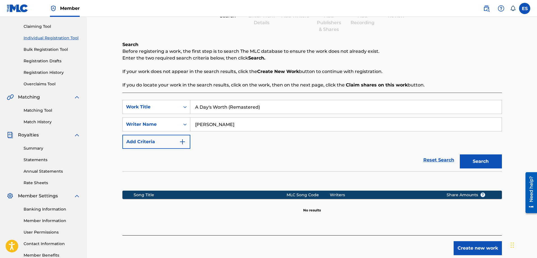
click at [460, 154] on button "Search" at bounding box center [481, 161] width 42 height 14
type input "[PERSON_NAME]"
click at [460, 154] on button "Search" at bounding box center [481, 161] width 42 height 14
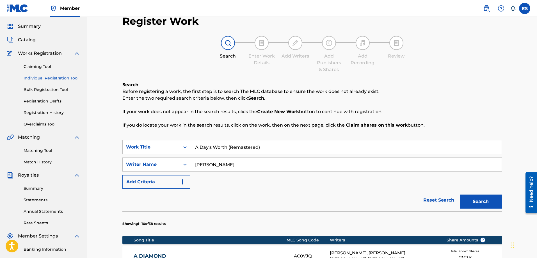
scroll to position [0, 0]
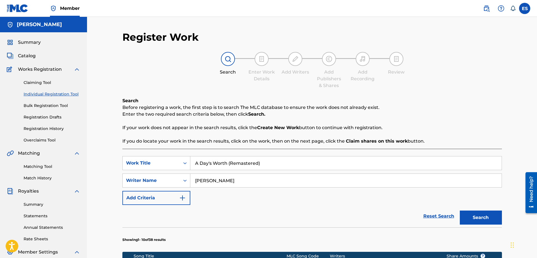
click at [255, 195] on div "SearchWithCriteriaf5f14b47-bf79-442d-bc8e-1ce3852222bb Work Title A Day's Worth…" at bounding box center [312, 180] width 380 height 49
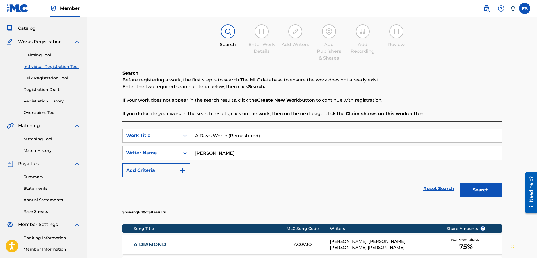
scroll to position [84, 0]
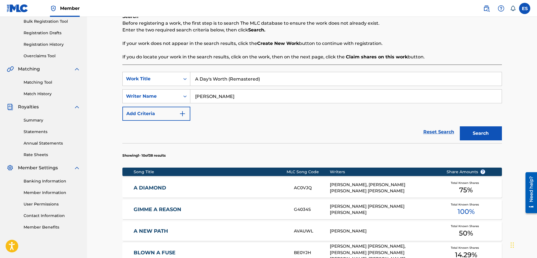
click at [252, 131] on div "Reset Search Search" at bounding box center [312, 132] width 380 height 22
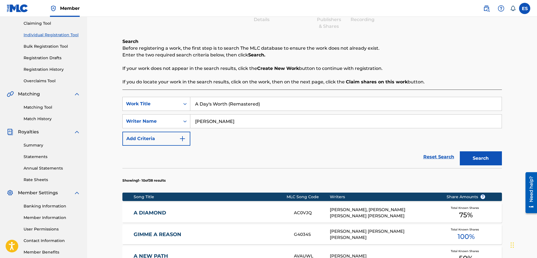
scroll to position [28, 0]
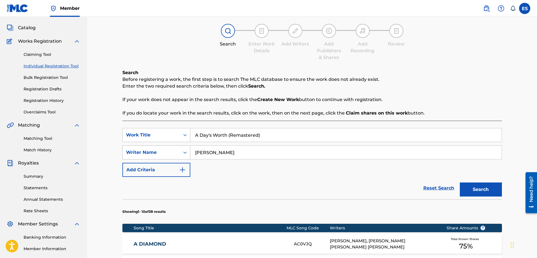
drag, startPoint x: 240, startPoint y: 149, endPoint x: 212, endPoint y: 145, distance: 29.0
click at [181, 145] on div "SearchWithCriteria8fdee82f-d2f4-41f1-8831-a56b4c3e780e Writer Name [PERSON_NAME]" at bounding box center [312, 152] width 380 height 14
type input "[PERSON_NAME]"
click at [460, 182] on button "Search" at bounding box center [481, 189] width 42 height 14
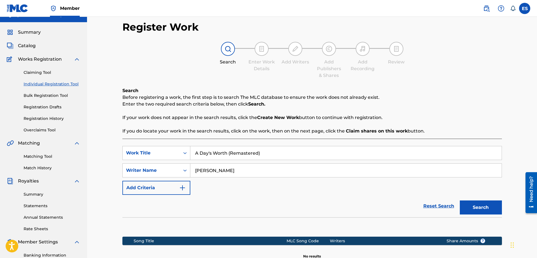
scroll to position [0, 0]
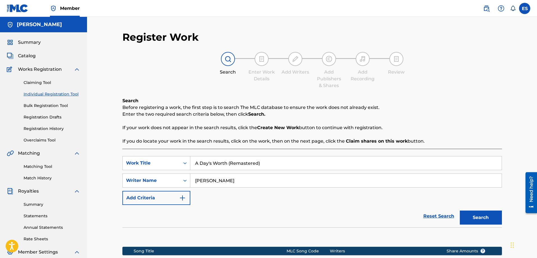
click at [248, 215] on div "Reset Search Search" at bounding box center [312, 216] width 380 height 22
click at [183, 178] on icon "Search Form" at bounding box center [185, 181] width 6 height 6
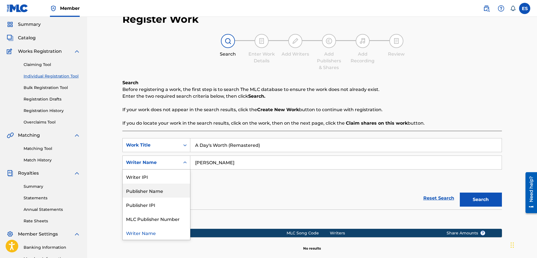
scroll to position [28, 0]
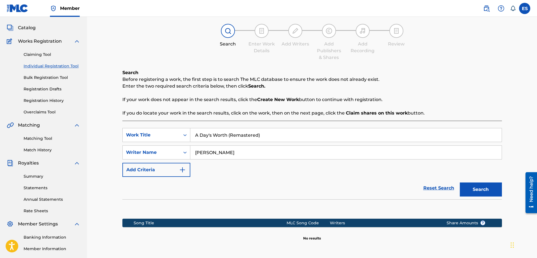
drag, startPoint x: 269, startPoint y: 139, endPoint x: 228, endPoint y: 136, distance: 41.9
click at [228, 136] on input "A Day's Worth (Remastered)" at bounding box center [345, 134] width 311 height 13
type input "A Day's Worth"
click at [468, 186] on button "Search" at bounding box center [481, 189] width 42 height 14
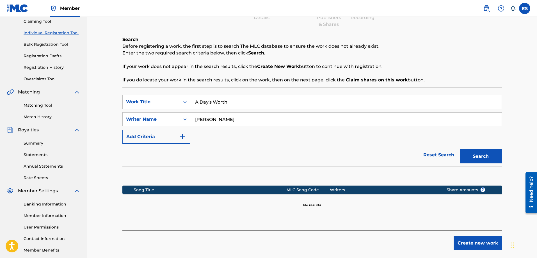
scroll to position [34, 0]
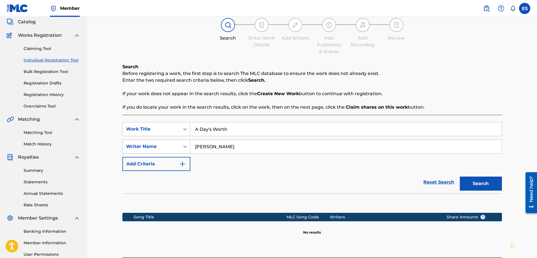
click at [178, 145] on div "Writer Name" at bounding box center [151, 146] width 57 height 11
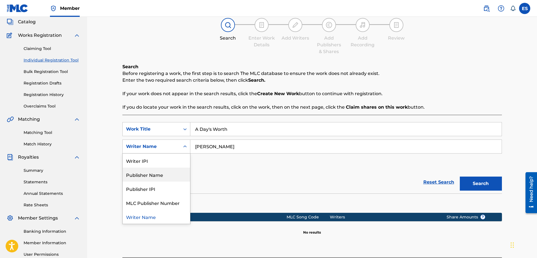
click at [172, 175] on div "Publisher Name" at bounding box center [156, 175] width 67 height 14
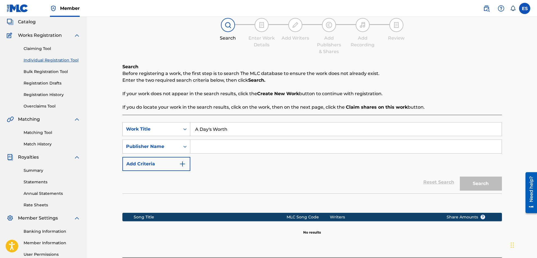
click at [213, 145] on input "Search Form" at bounding box center [345, 146] width 311 height 13
click at [226, 148] on input "Guardian Crpwn Music" at bounding box center [345, 146] width 311 height 13
type input "Guardian Crown Music"
click at [460, 177] on button "Search" at bounding box center [481, 184] width 42 height 14
click at [211, 128] on input "A Day's Worth" at bounding box center [345, 128] width 311 height 13
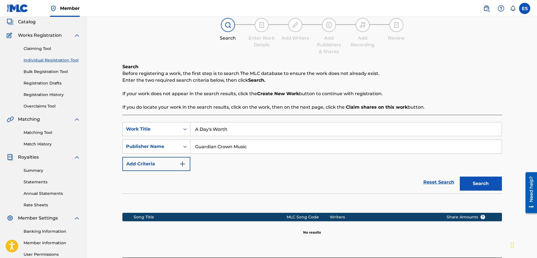
click at [209, 130] on input "A Day's Worth" at bounding box center [345, 128] width 311 height 13
click at [489, 180] on button "Search" at bounding box center [481, 184] width 42 height 14
click at [208, 128] on input "A Days Worth" at bounding box center [345, 128] width 311 height 13
type input "A Day's Worth"
click at [217, 176] on div "Reset Search Search" at bounding box center [312, 182] width 380 height 22
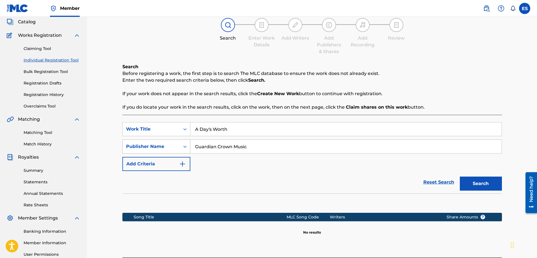
click at [186, 146] on icon "Search Form" at bounding box center [185, 147] width 6 height 6
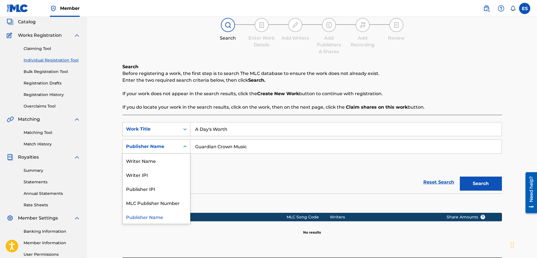
click at [157, 216] on div "Publisher Name" at bounding box center [156, 217] width 67 height 14
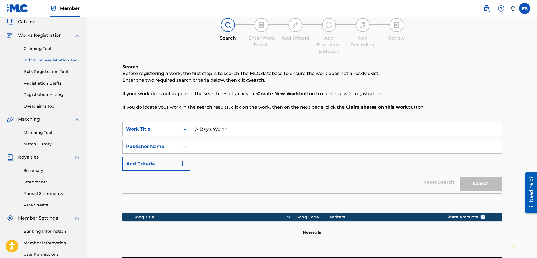
click at [226, 174] on div "Reset Search Search" at bounding box center [312, 182] width 380 height 22
click at [46, 47] on link "Claiming Tool" at bounding box center [52, 49] width 57 height 6
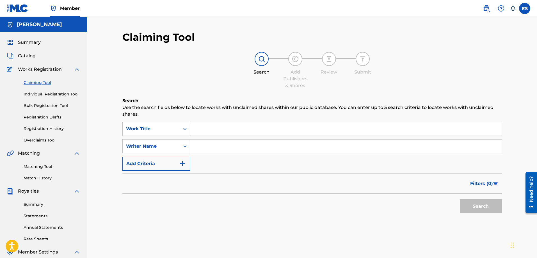
click at [144, 75] on div "Search Add Publishers & Shares Review Submit" at bounding box center [312, 70] width 380 height 37
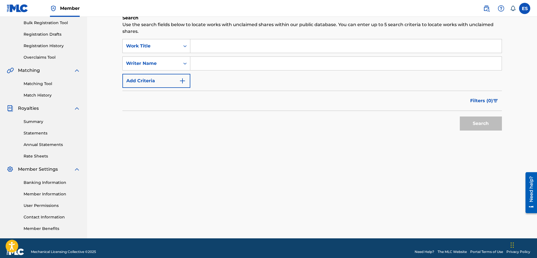
scroll to position [84, 0]
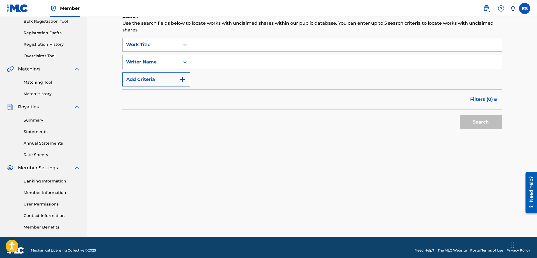
click at [533, 202] on div "Need help?" at bounding box center [531, 192] width 8 height 33
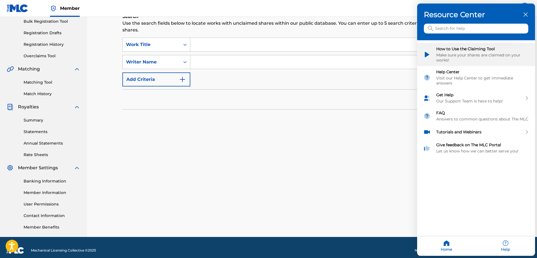
click at [468, 56] on div "Make sure your shares are claimed on your works!" at bounding box center [482, 58] width 93 height 10
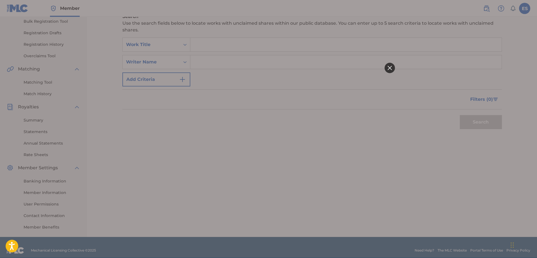
scroll to position [0, 0]
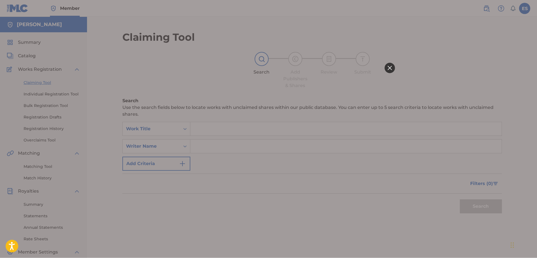
click at [389, 68] on icon at bounding box center [389, 68] width 4 height 4
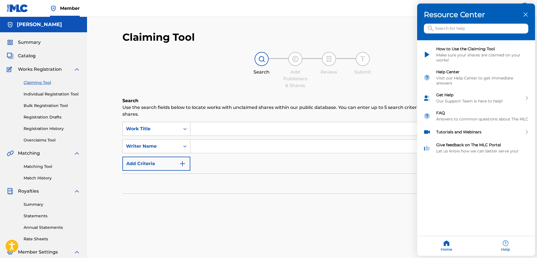
click at [526, 14] on icon "close resource center" at bounding box center [526, 15] width 4 height 4
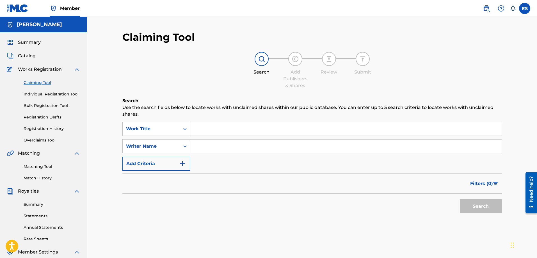
click at [46, 69] on span "Works Registration" at bounding box center [40, 69] width 44 height 7
click at [50, 81] on link "Claiming Tool" at bounding box center [52, 83] width 57 height 6
click at [61, 95] on link "Individual Registration Tool" at bounding box center [52, 94] width 57 height 6
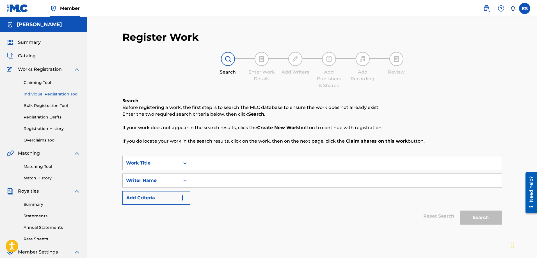
click at [63, 92] on link "Individual Registration Tool" at bounding box center [52, 94] width 57 height 6
click at [280, 232] on div "SearchWithCriteriaf5f14b47-bf79-442d-bc8e-1ce3852222bb Work Title SearchWithCri…" at bounding box center [312, 195] width 380 height 92
